Goal: Transaction & Acquisition: Obtain resource

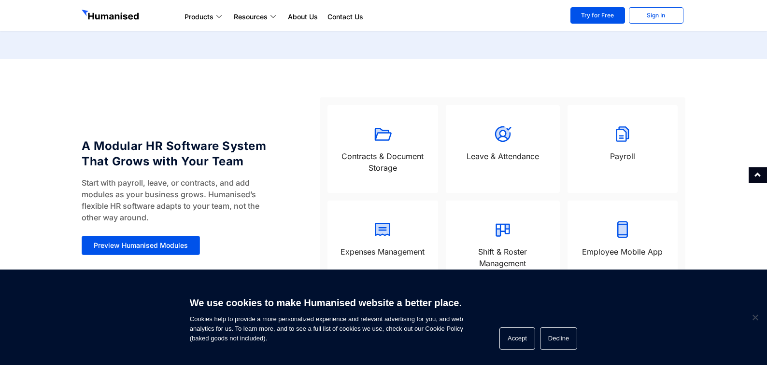
scroll to position [628, 0]
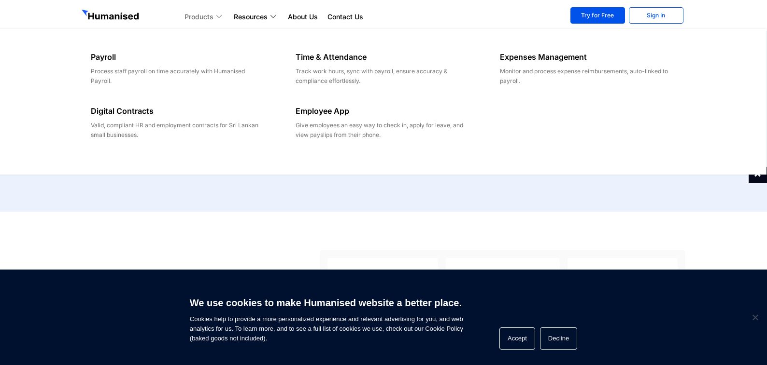
click at [218, 15] on icon at bounding box center [220, 16] width 8 height 5
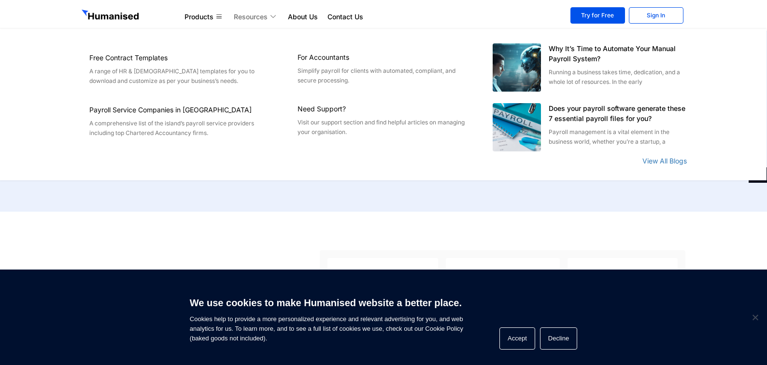
click at [274, 16] on icon at bounding box center [274, 16] width 8 height 5
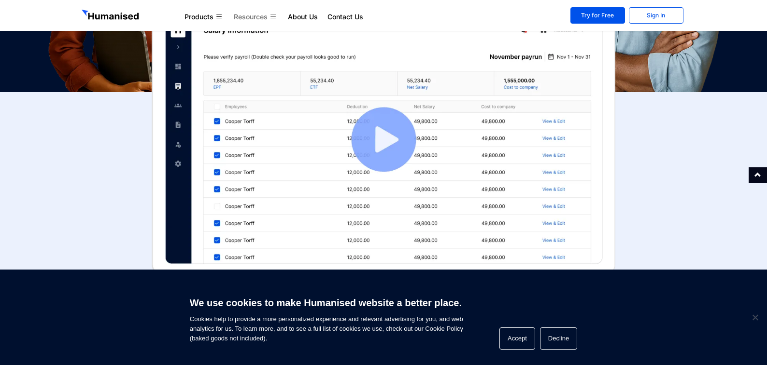
scroll to position [48, 0]
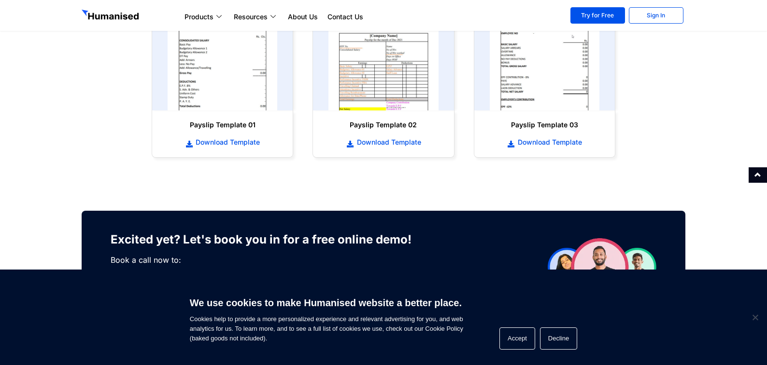
scroll to position [483, 0]
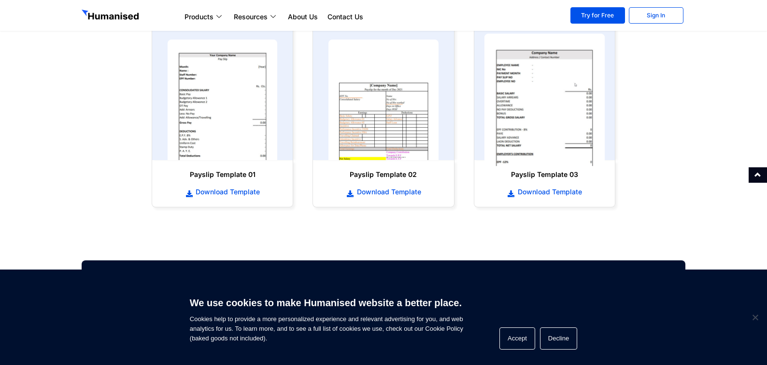
click at [529, 111] on img at bounding box center [544, 100] width 121 height 133
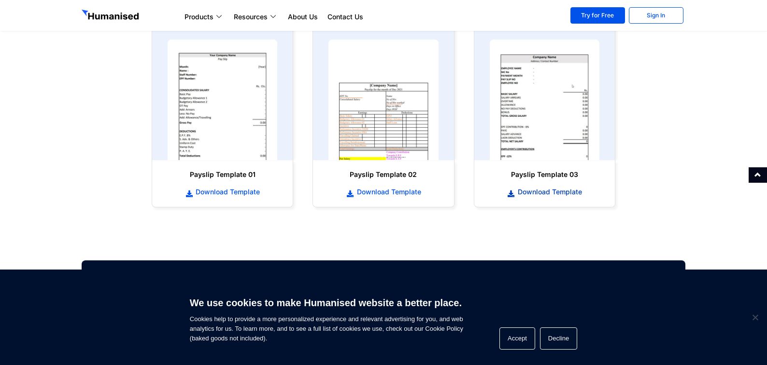
click at [543, 192] on span "Download Template" at bounding box center [548, 192] width 67 height 10
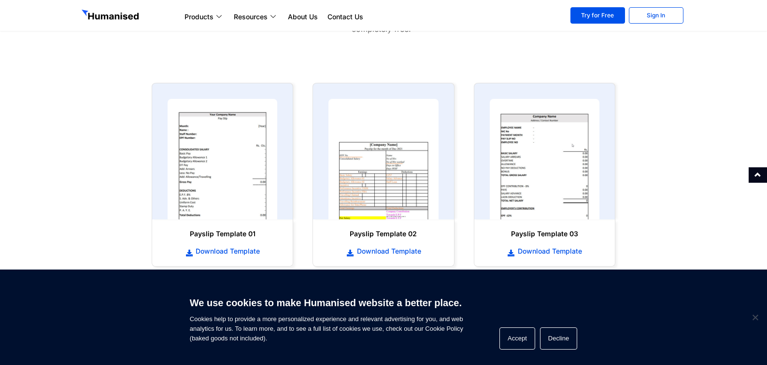
scroll to position [472, 0]
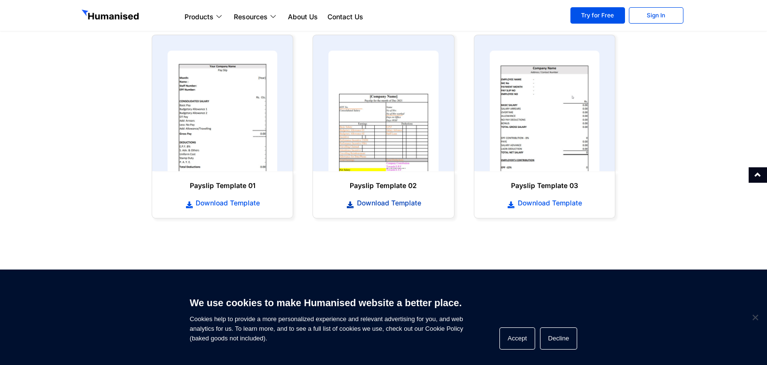
click at [402, 202] on span "Download Template" at bounding box center [387, 203] width 67 height 10
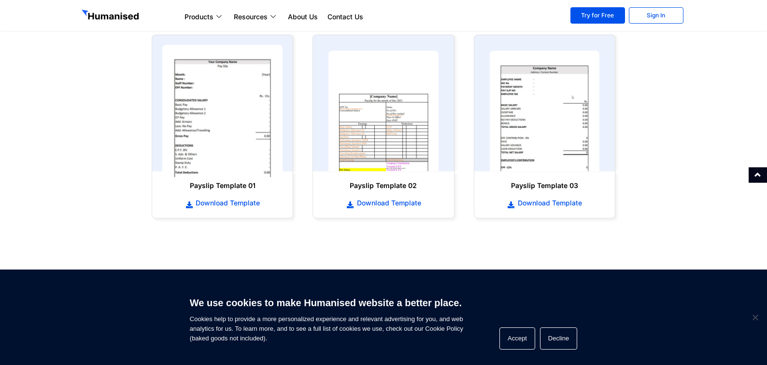
click at [216, 131] on img at bounding box center [222, 111] width 121 height 133
click at [231, 127] on img at bounding box center [222, 111] width 121 height 133
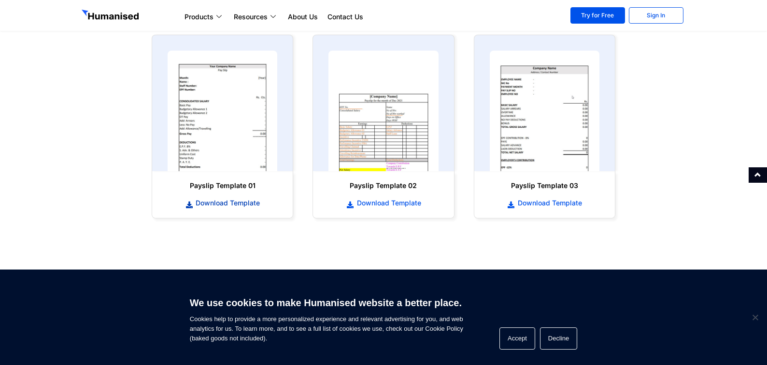
click at [245, 201] on span "Download Template" at bounding box center [226, 203] width 67 height 10
